Goal: Task Accomplishment & Management: Use online tool/utility

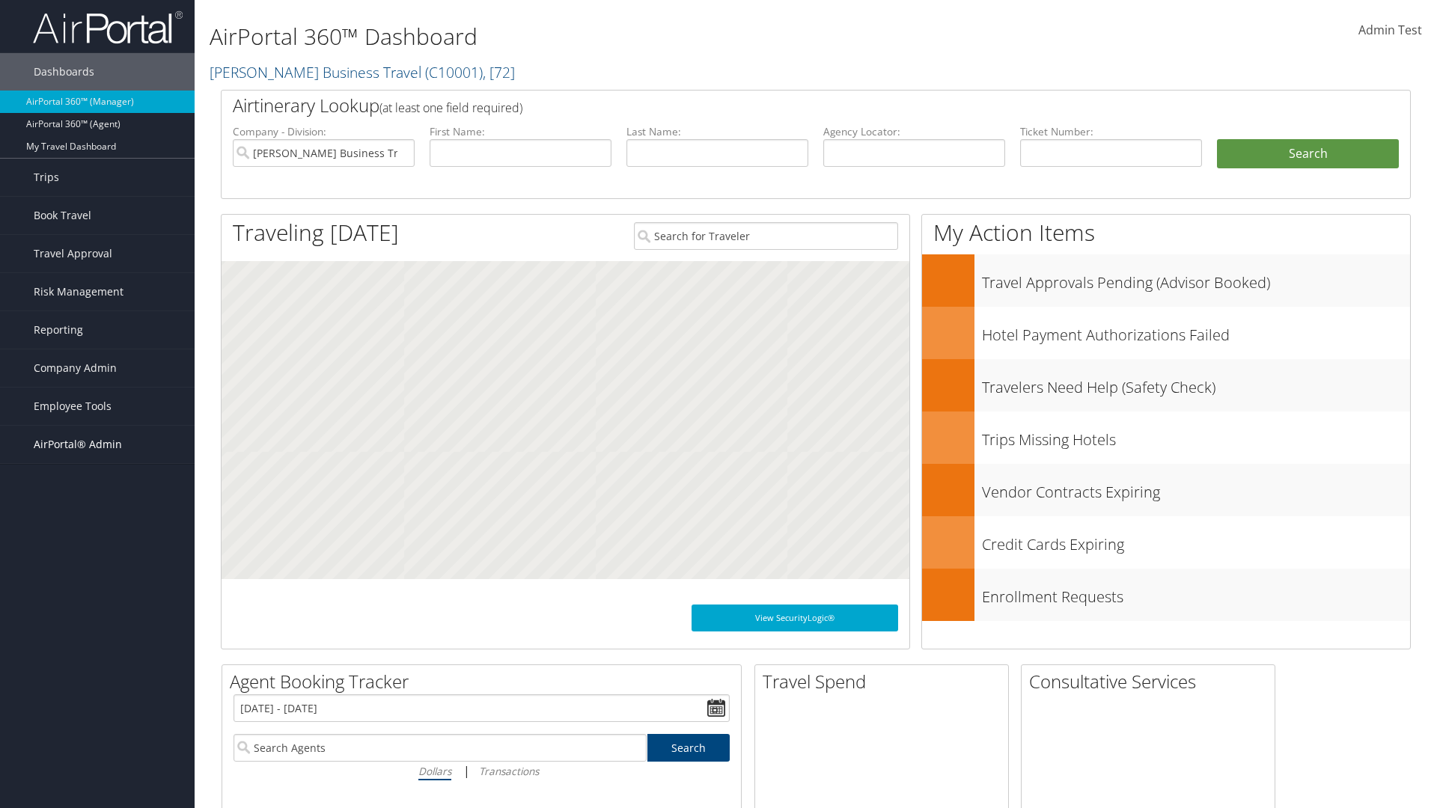
click at [97, 445] on span "AirPortal® Admin" at bounding box center [78, 444] width 88 height 37
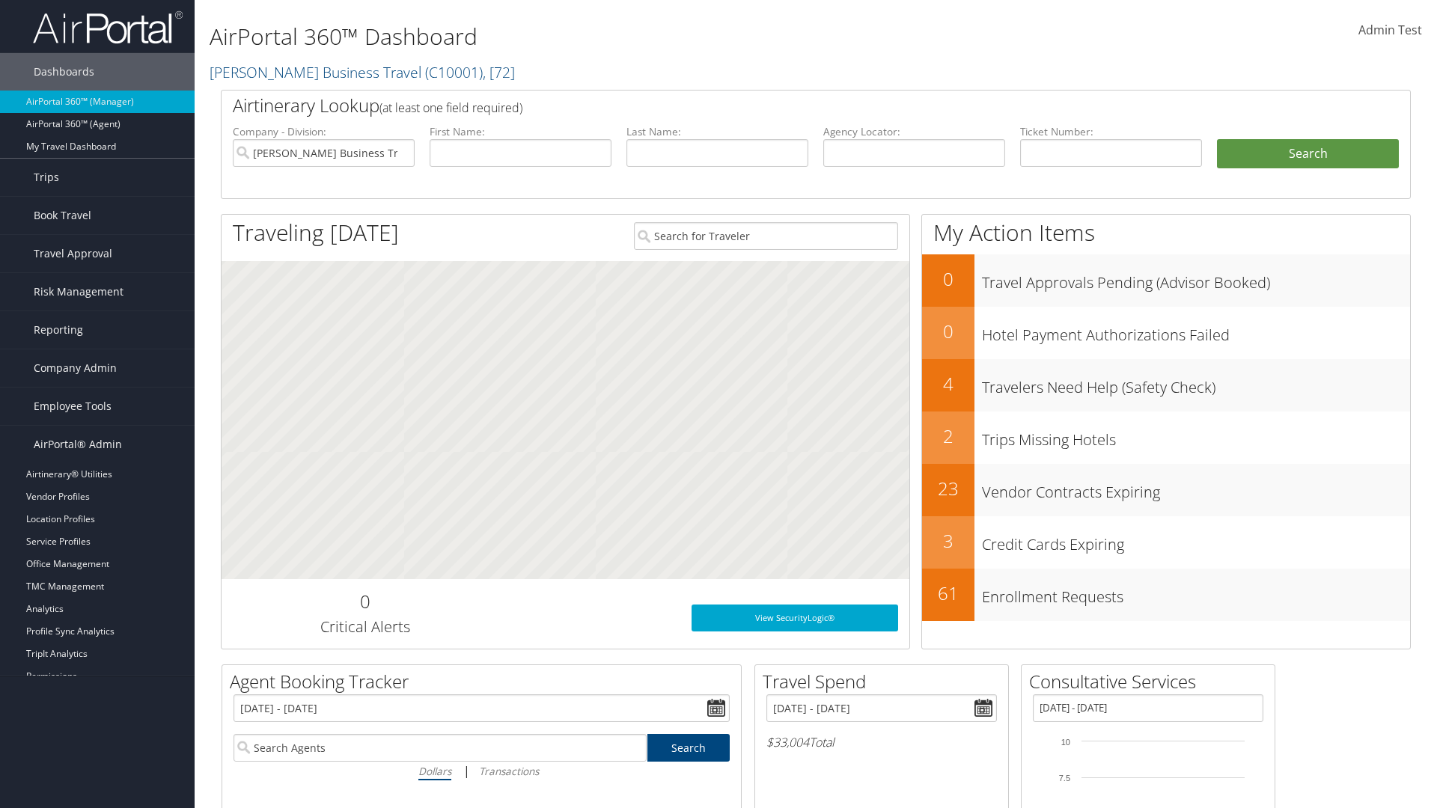
click at [97, 699] on link "SAP" at bounding box center [97, 699] width 195 height 22
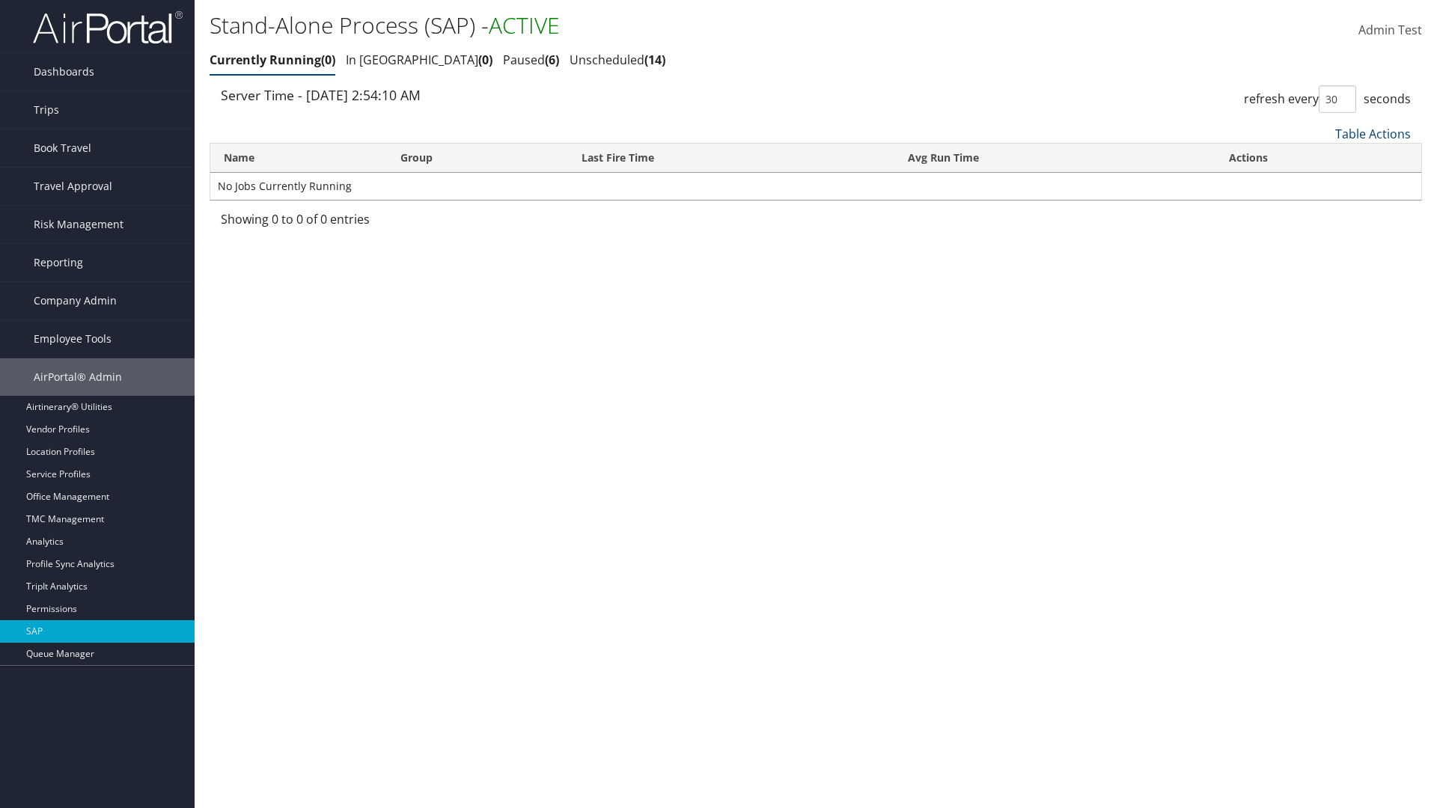
click at [1373, 133] on link "Table Actions" at bounding box center [1373, 134] width 76 height 16
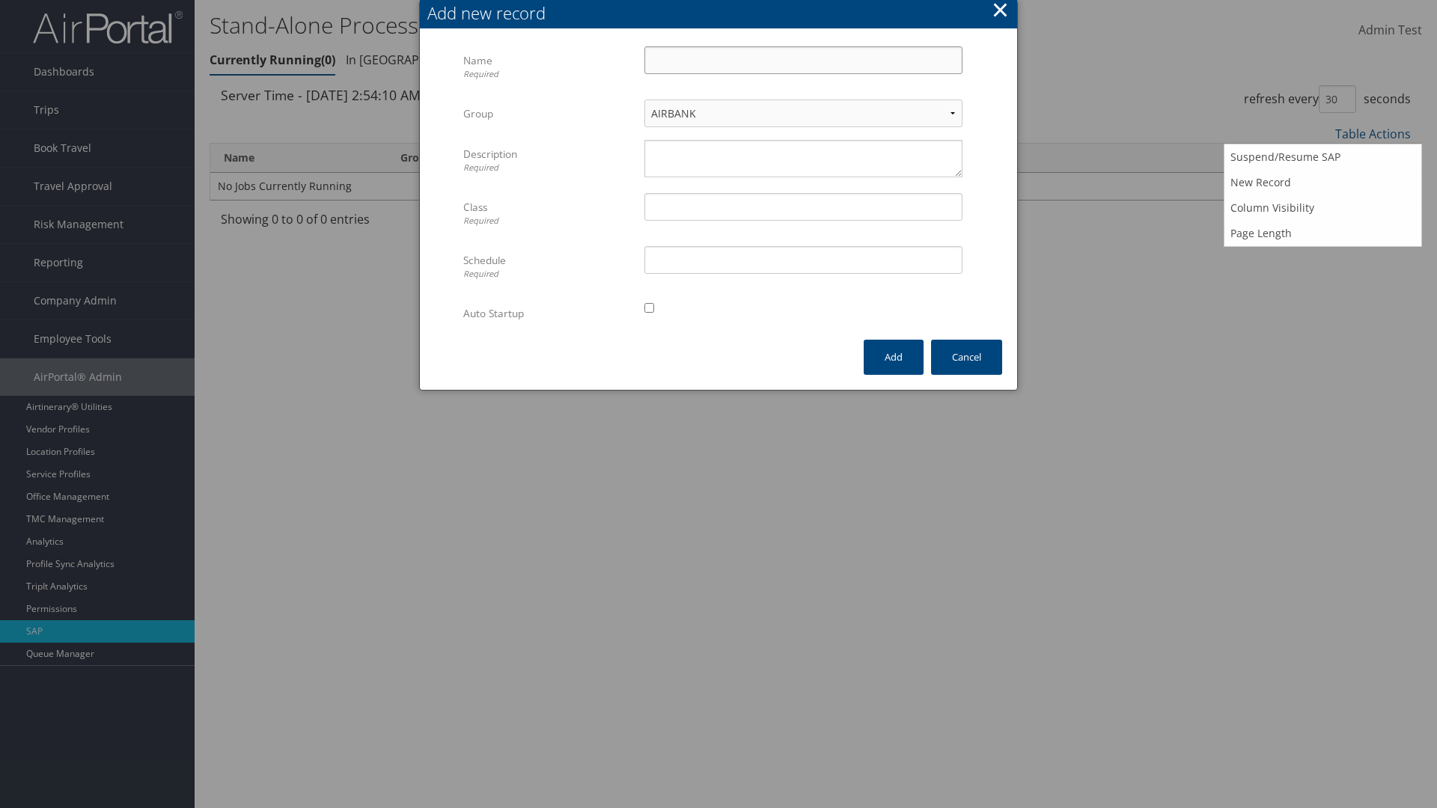
click at [803, 60] on input "Name Required" at bounding box center [803, 60] width 318 height 28
type input "ProfileImportJob"
click at [803, 159] on textarea "Description Required" at bounding box center [803, 158] width 318 height 37
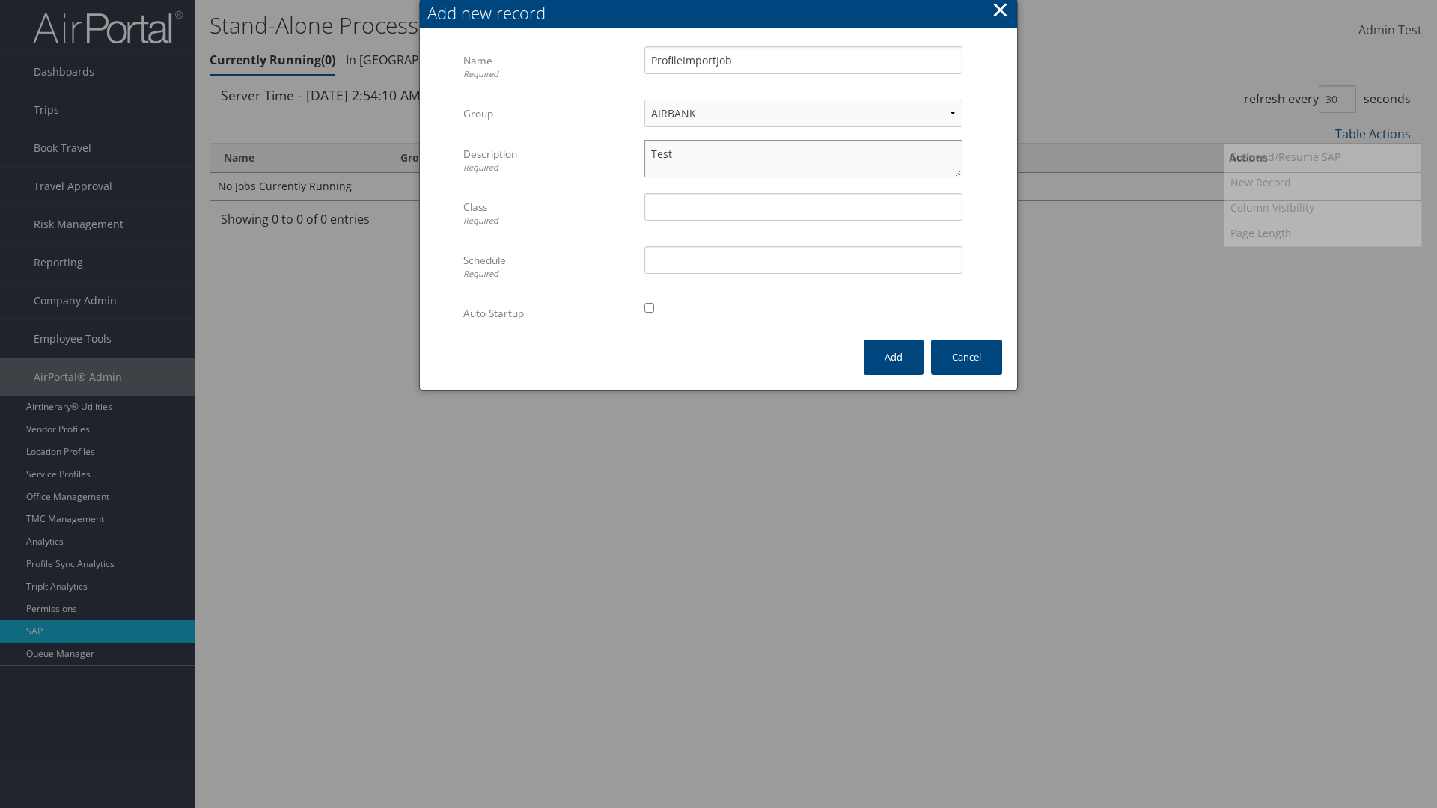
type textarea "Test"
click at [803, 207] on input "Class Required" at bounding box center [803, 207] width 318 height 28
type input "Test"
click at [803, 260] on input "Schedule Required" at bounding box center [803, 260] width 318 height 28
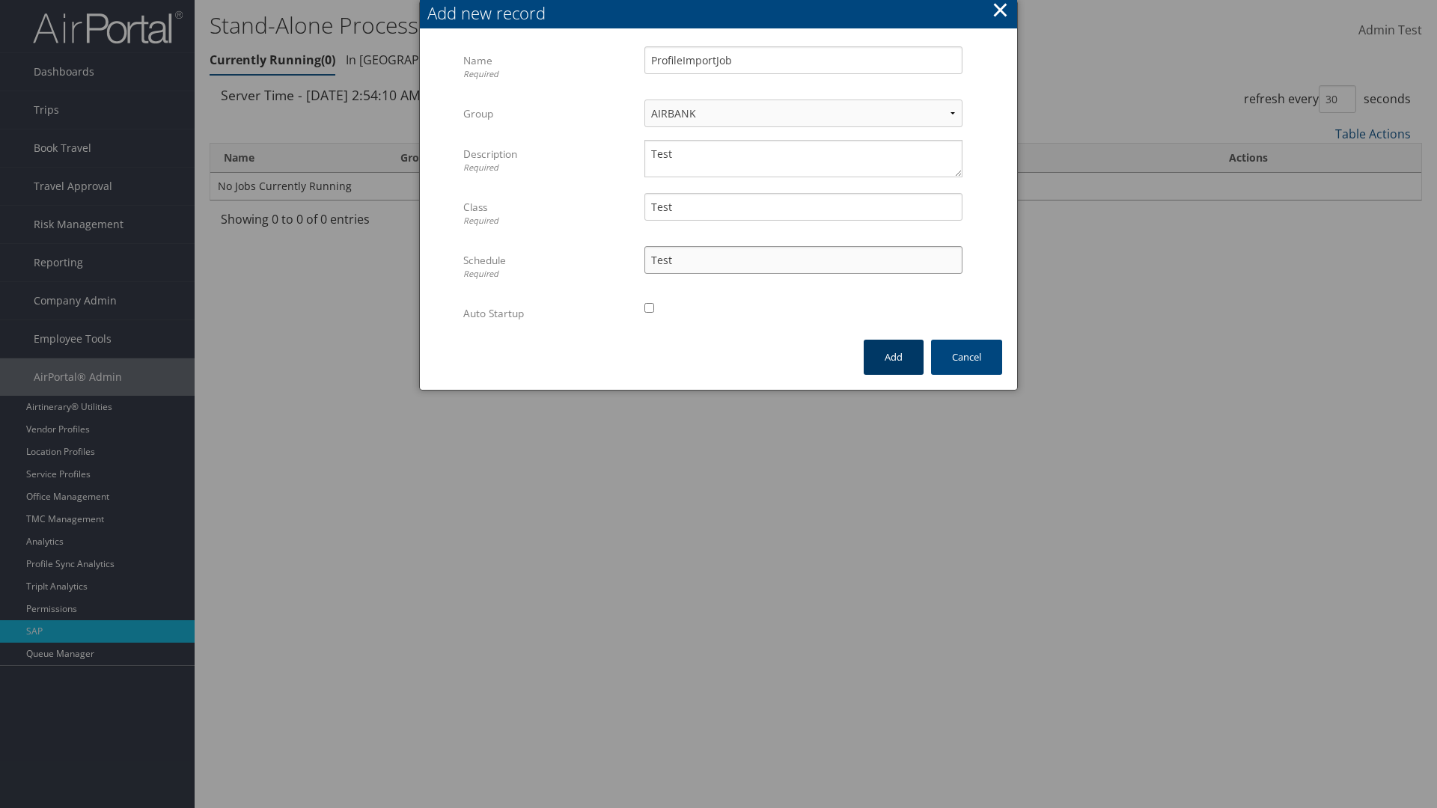
type input "Test"
click at [649, 308] on input "checkbox" at bounding box center [649, 308] width 10 height 10
checkbox input "true"
click at [894, 357] on button "Add" at bounding box center [894, 357] width 60 height 35
